Goal: Feedback & Contribution: Leave review/rating

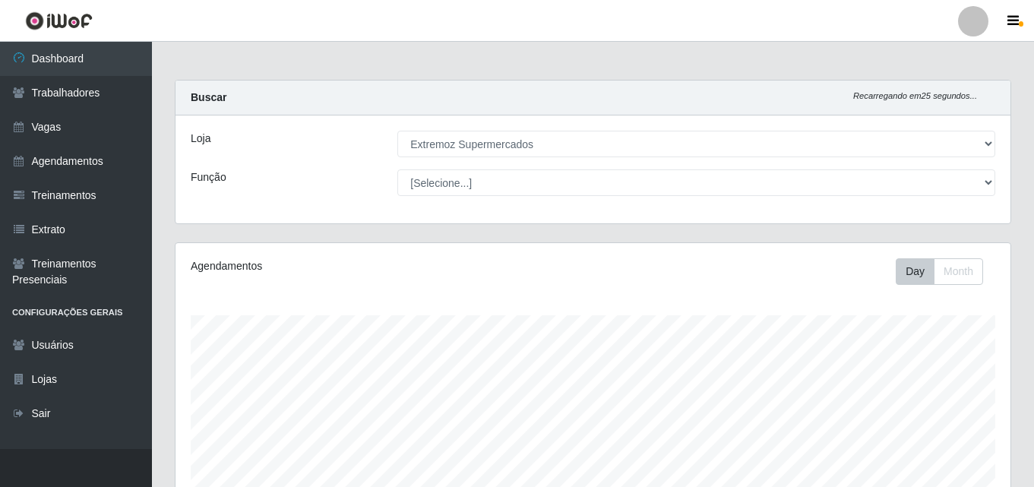
select select "519"
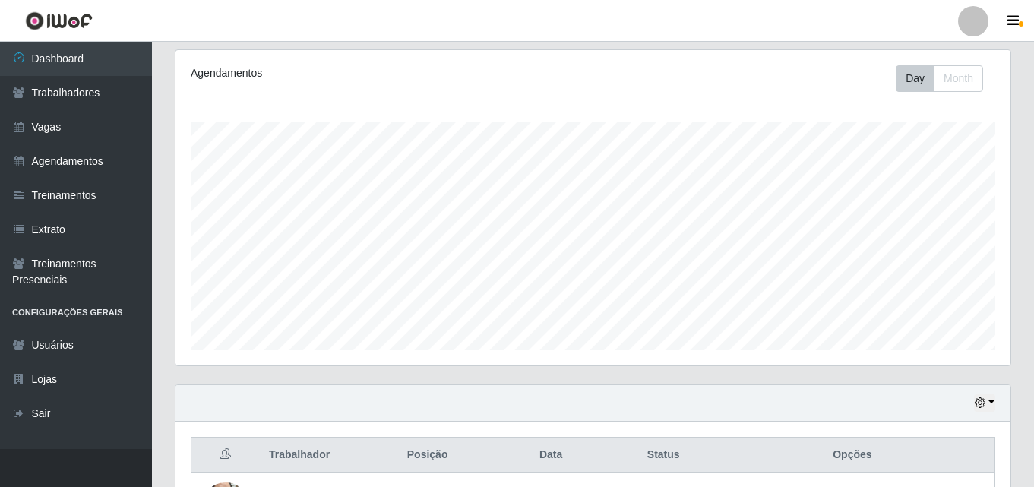
scroll to position [498, 0]
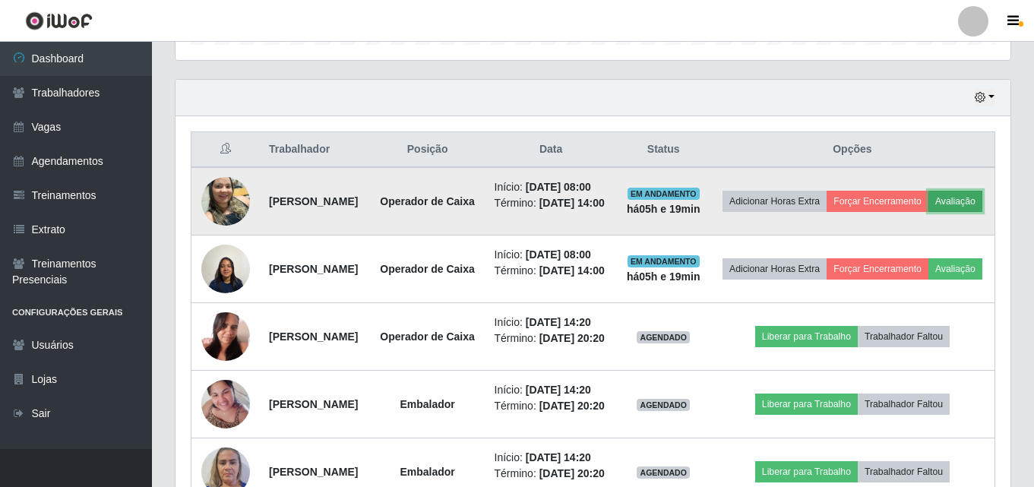
click at [928, 212] on button "Avaliação" at bounding box center [955, 201] width 54 height 21
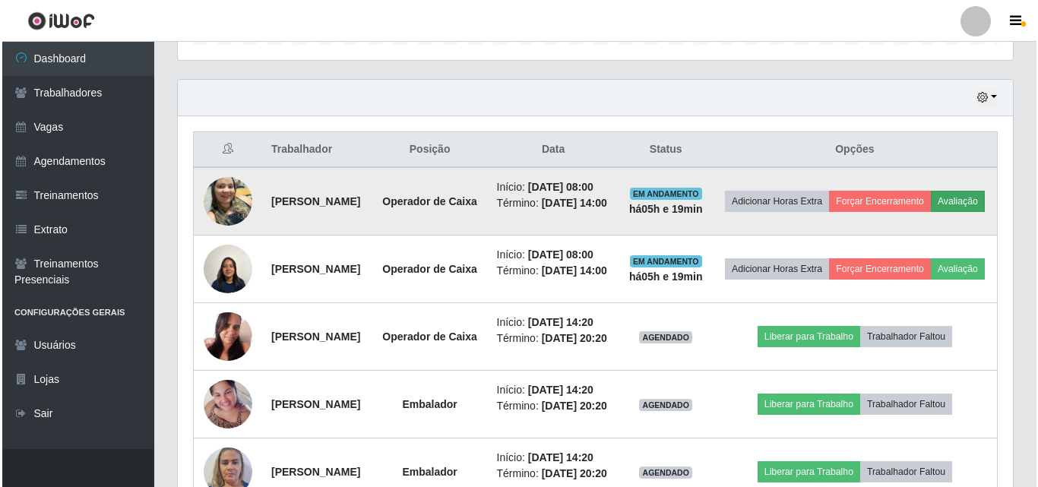
scroll to position [315, 827]
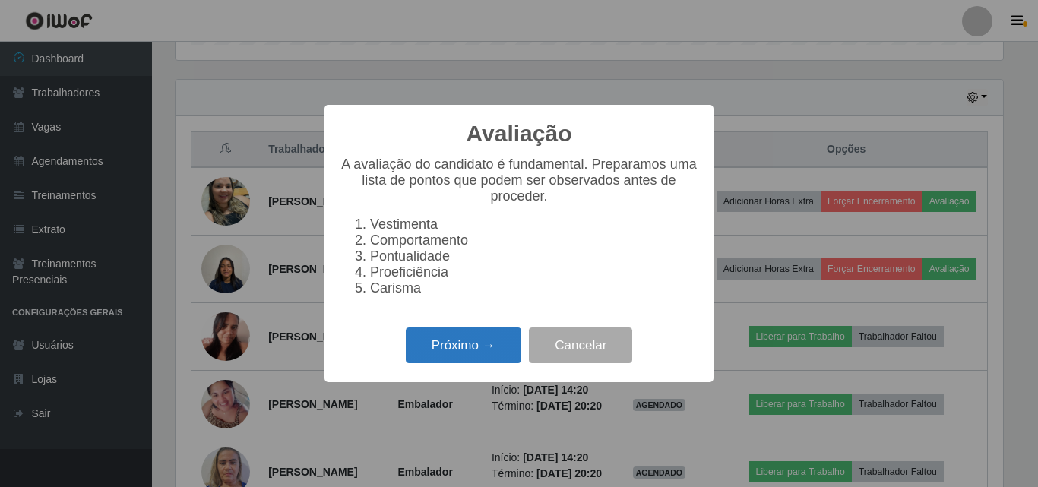
click at [441, 351] on button "Próximo →" at bounding box center [463, 345] width 115 height 36
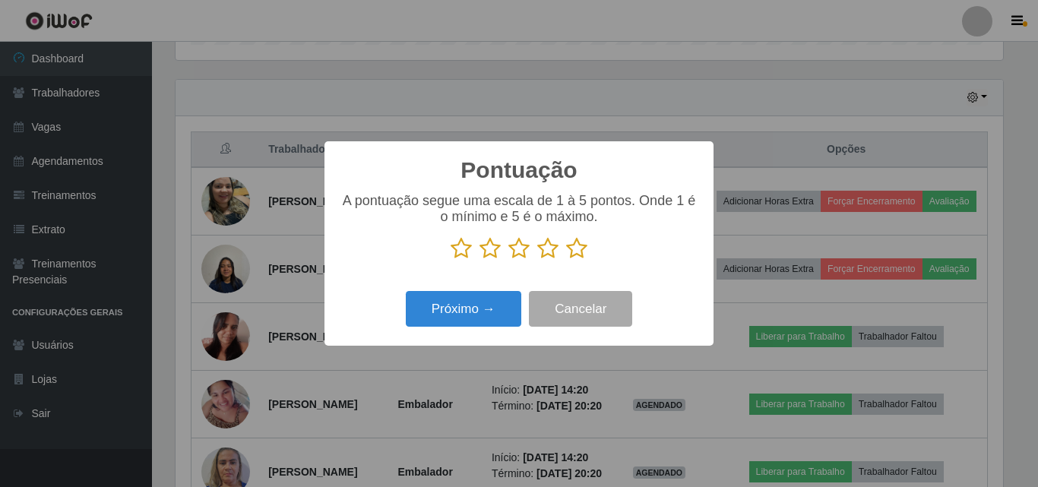
scroll to position [759442, 758930]
click at [510, 251] on icon at bounding box center [518, 248] width 21 height 23
click at [508, 260] on input "radio" at bounding box center [508, 260] width 0 height 0
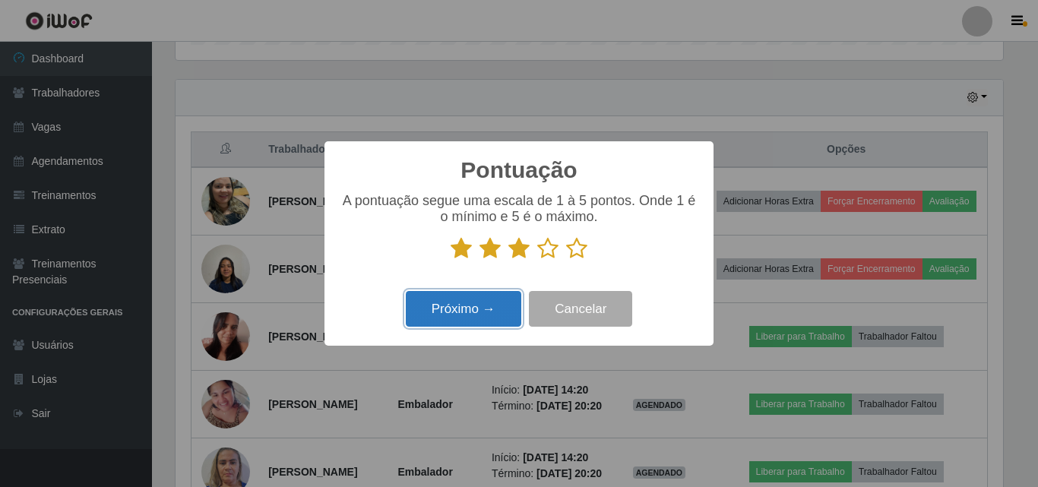
click at [473, 312] on button "Próximo →" at bounding box center [463, 309] width 115 height 36
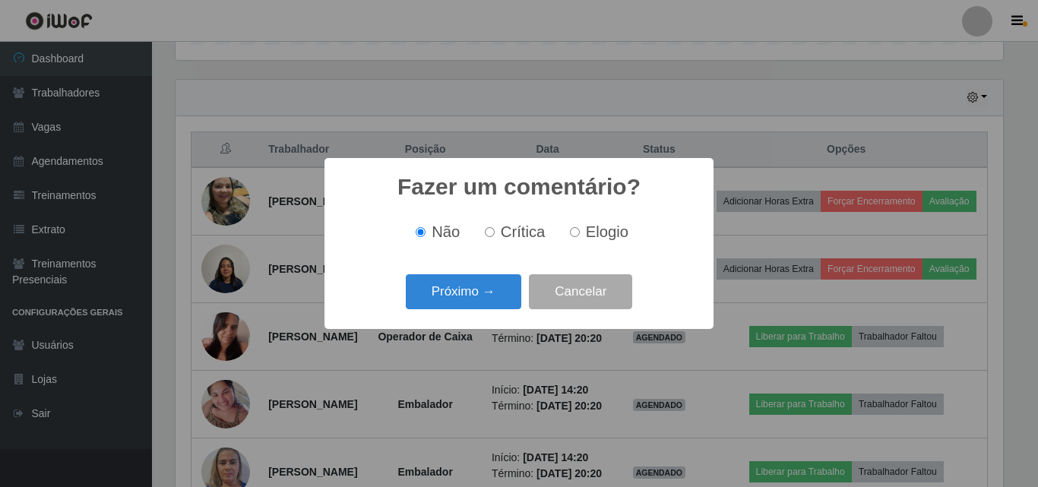
click at [581, 232] on label "Elogio" at bounding box center [596, 231] width 65 height 17
click at [580, 232] on input "Elogio" at bounding box center [575, 232] width 10 height 10
radio input "true"
click at [488, 239] on label "Crítica" at bounding box center [512, 231] width 67 height 17
click at [488, 237] on input "Crítica" at bounding box center [490, 232] width 10 height 10
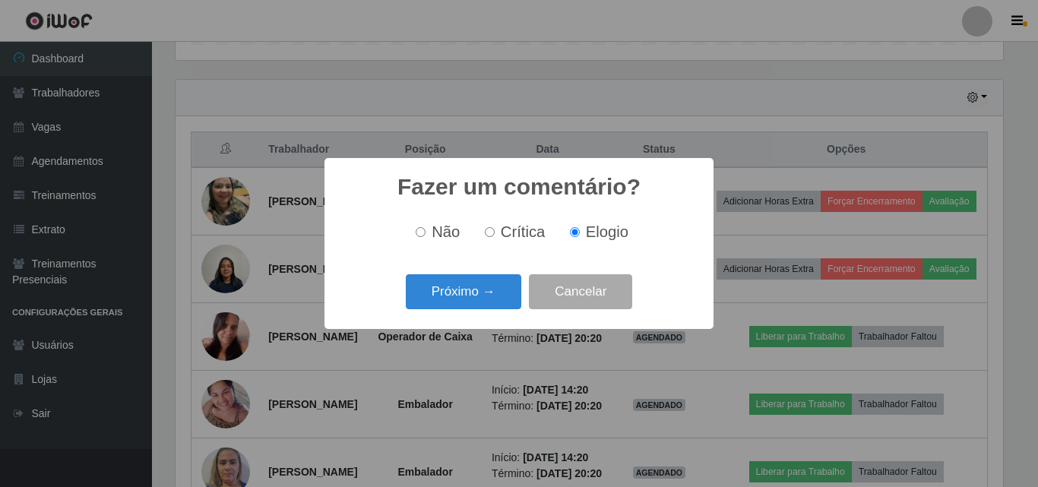
radio input "true"
click at [448, 299] on button "Próximo →" at bounding box center [463, 292] width 115 height 36
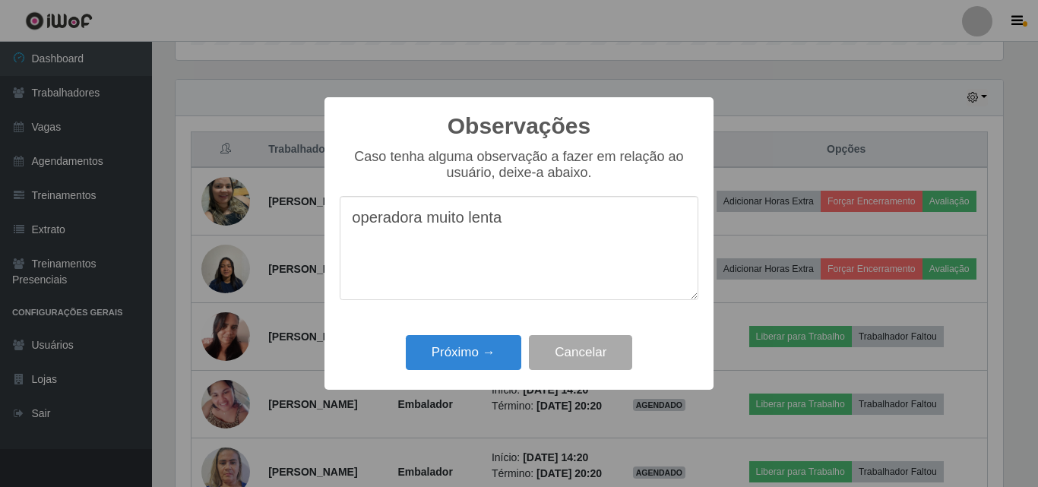
click at [357, 224] on textarea "operadora muito lenta" at bounding box center [519, 248] width 359 height 104
click at [507, 231] on textarea "Operadora muito lenta" at bounding box center [519, 248] width 359 height 104
type textarea "Operadora muito lenta."
click at [437, 348] on button "Próximo →" at bounding box center [463, 353] width 115 height 36
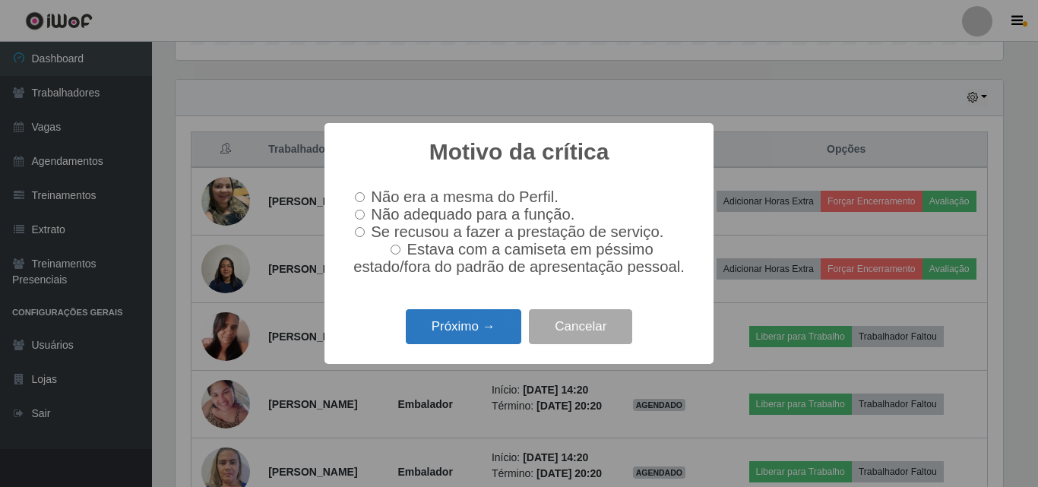
click at [455, 345] on button "Próximo →" at bounding box center [463, 327] width 115 height 36
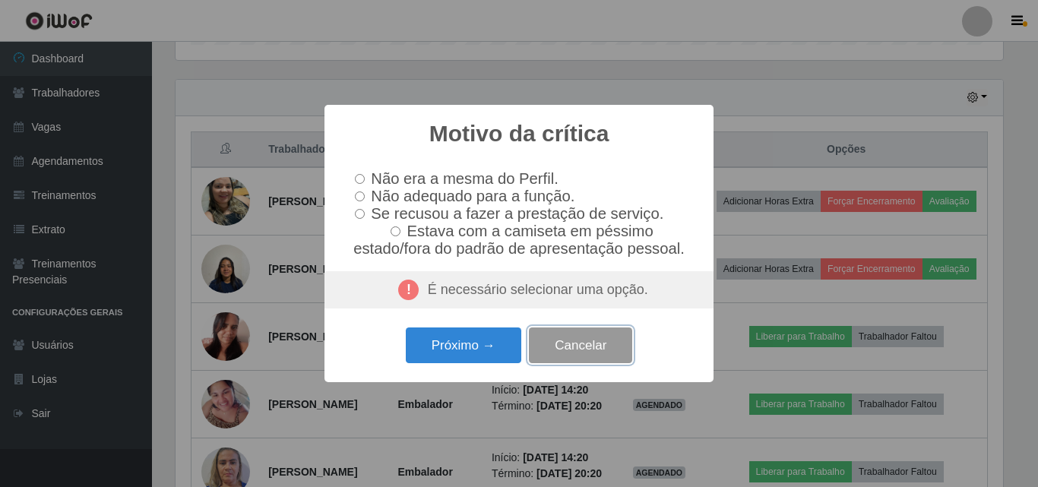
click at [573, 363] on button "Cancelar" at bounding box center [580, 345] width 103 height 36
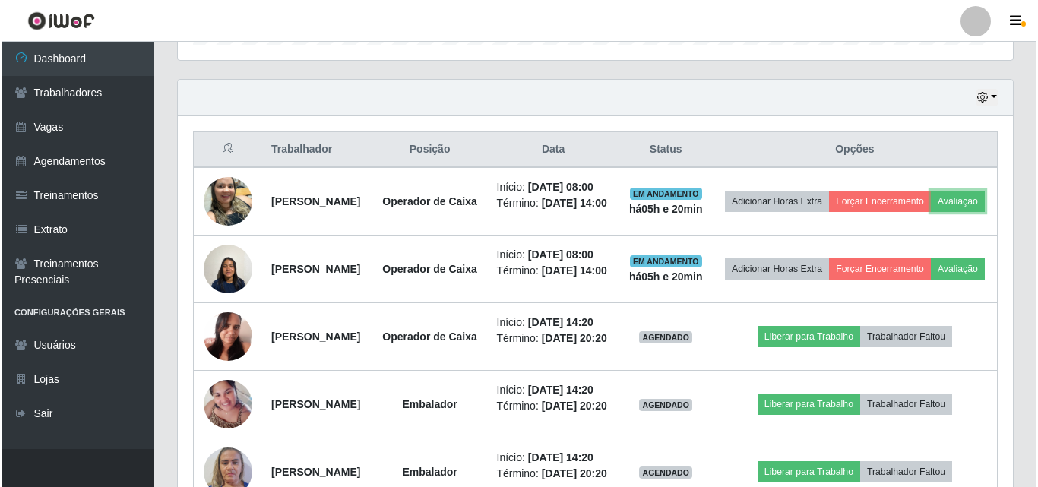
scroll to position [315, 835]
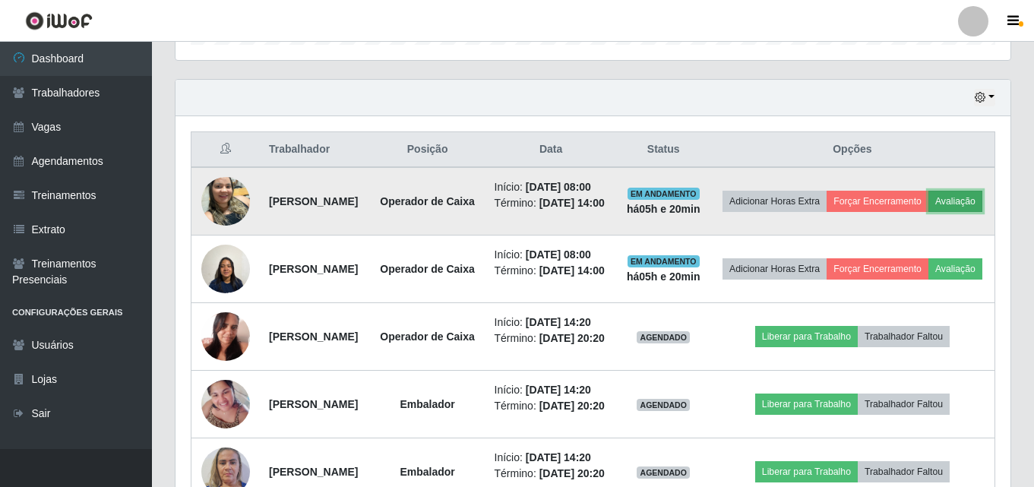
click at [928, 212] on button "Avaliação" at bounding box center [955, 201] width 54 height 21
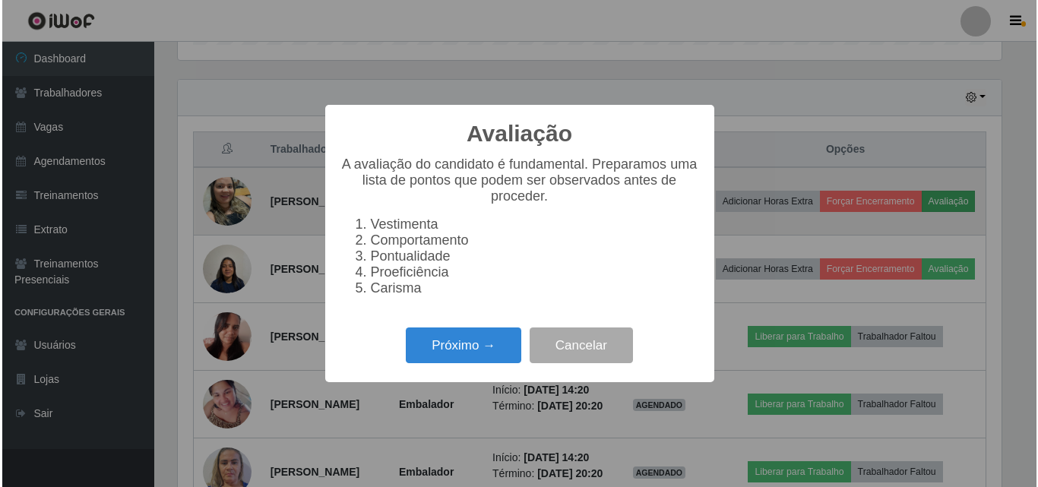
scroll to position [315, 827]
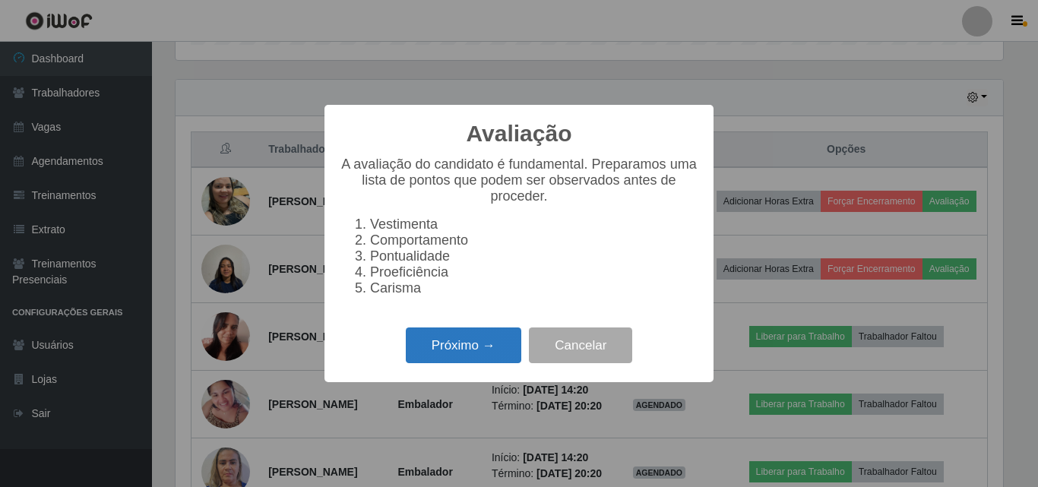
click at [466, 356] on button "Próximo →" at bounding box center [463, 345] width 115 height 36
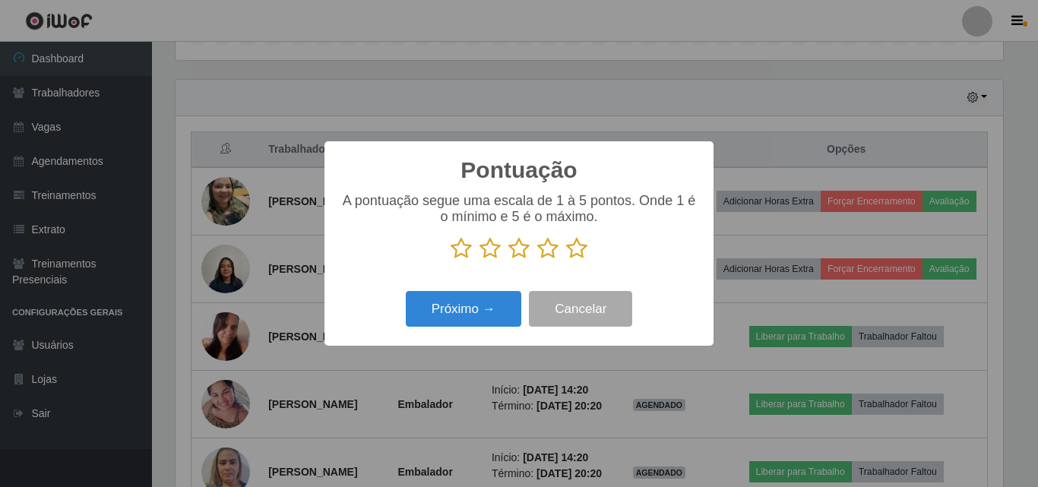
click at [520, 255] on icon at bounding box center [518, 248] width 21 height 23
click at [508, 260] on input "radio" at bounding box center [508, 260] width 0 height 0
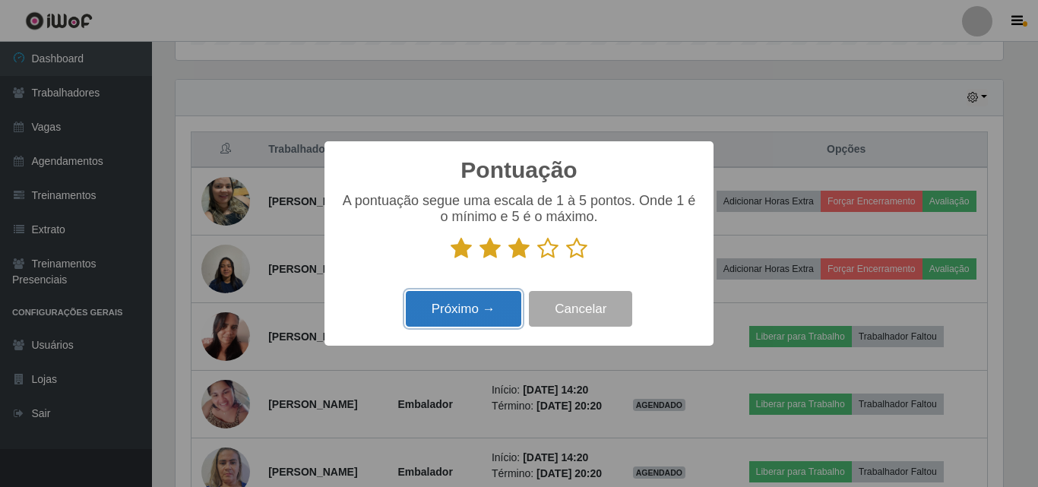
click at [469, 305] on button "Próximo →" at bounding box center [463, 309] width 115 height 36
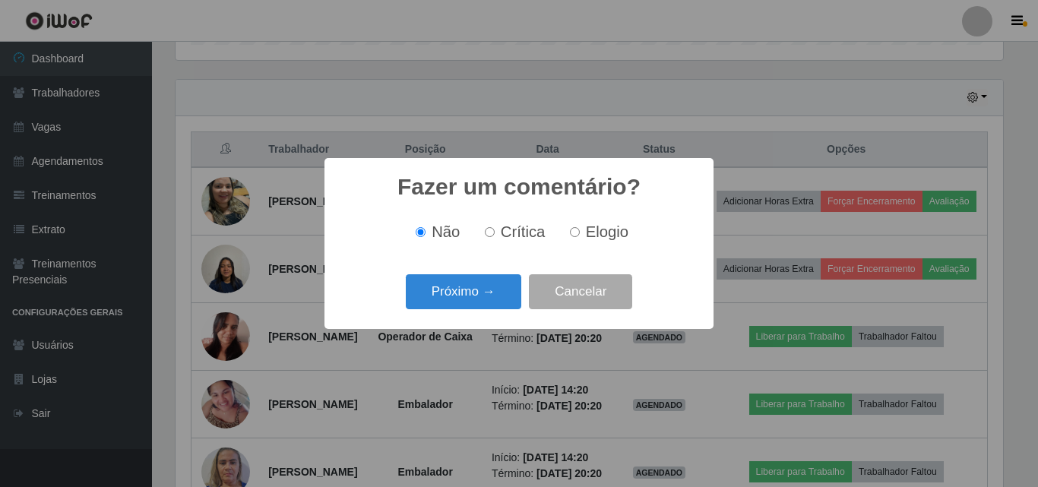
click at [583, 236] on label "Elogio" at bounding box center [596, 231] width 65 height 17
click at [580, 236] on input "Elogio" at bounding box center [575, 232] width 10 height 10
radio input "true"
click at [483, 308] on button "Próximo →" at bounding box center [463, 292] width 115 height 36
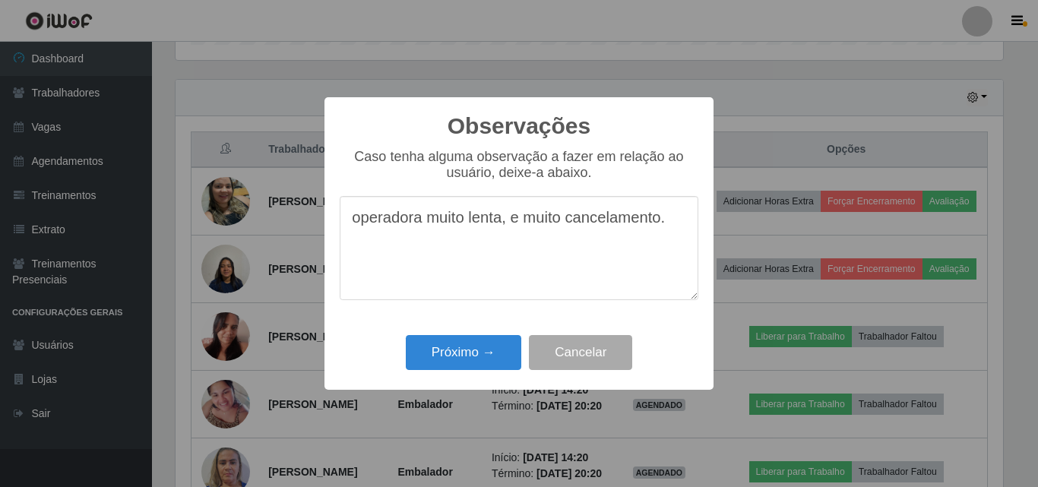
click at [525, 226] on textarea "operadora muito lenta, e muito cancelamento." at bounding box center [519, 248] width 359 height 104
click at [466, 250] on textarea "operadora muito lenta, e com muito cancelamento." at bounding box center [519, 248] width 359 height 104
type textarea "operadora muito lenta, e com muito cancelamento."
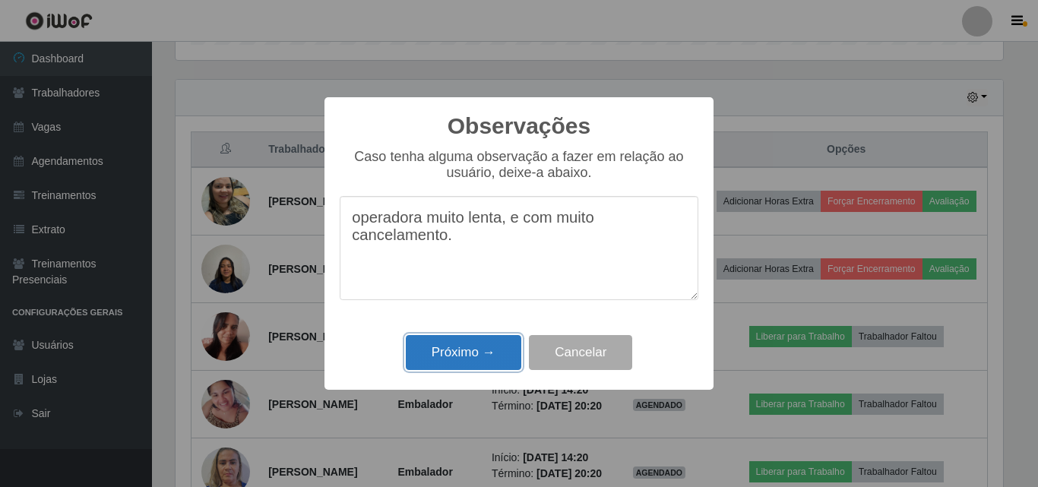
click at [455, 356] on button "Próximo →" at bounding box center [463, 353] width 115 height 36
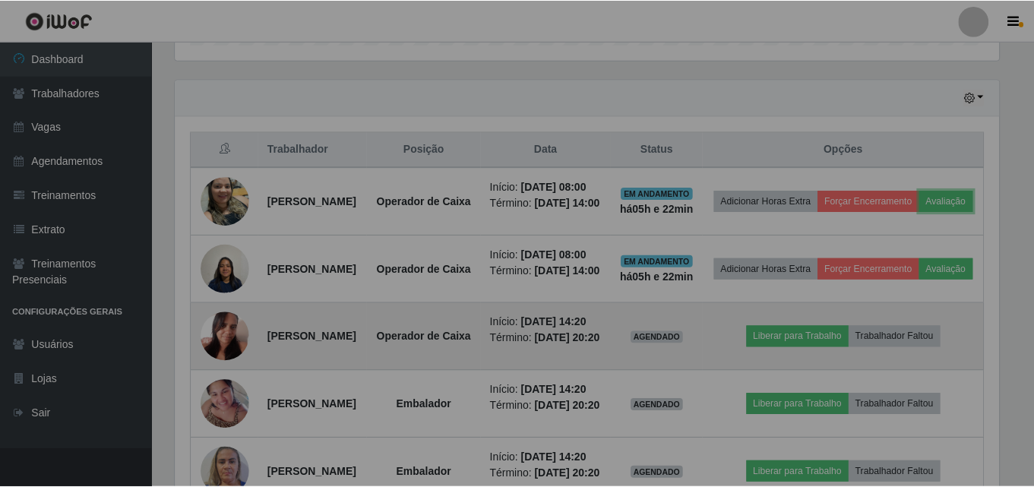
scroll to position [315, 835]
